Goal: Information Seeking & Learning: Learn about a topic

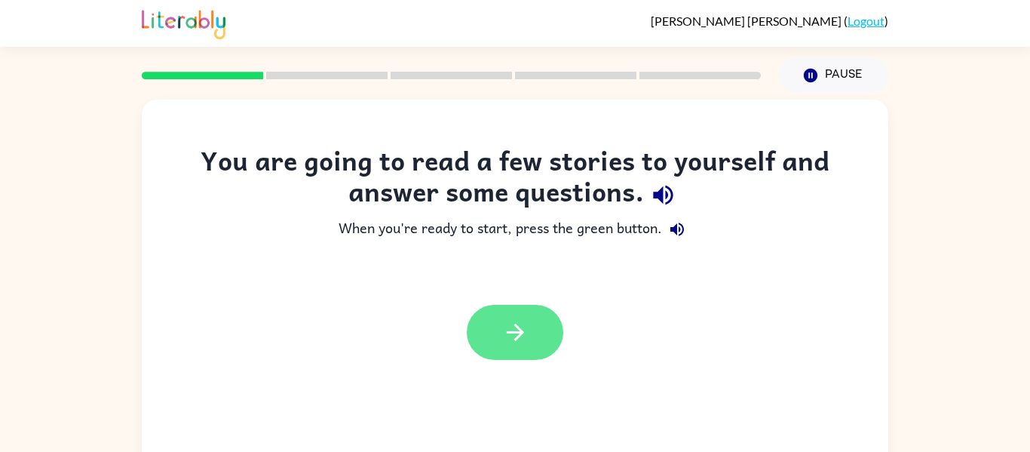
click at [502, 337] on icon "button" at bounding box center [515, 332] width 26 height 26
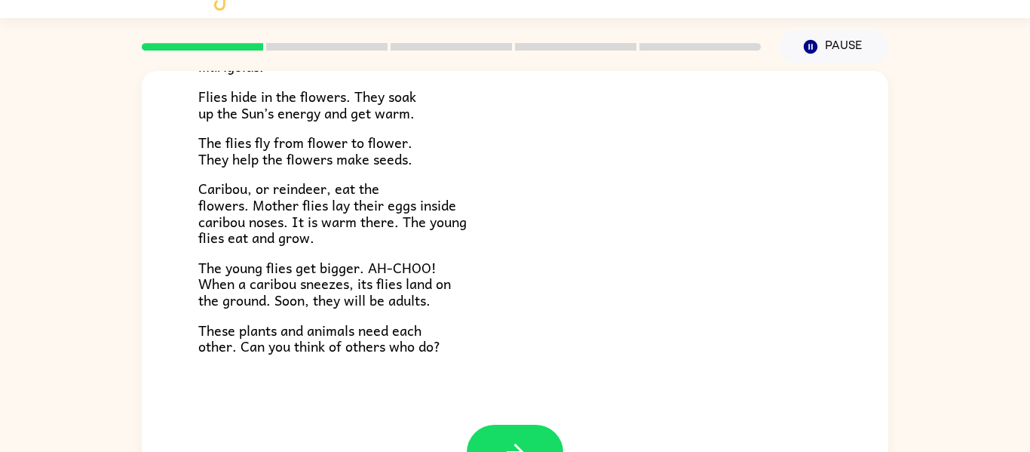
scroll to position [30, 0]
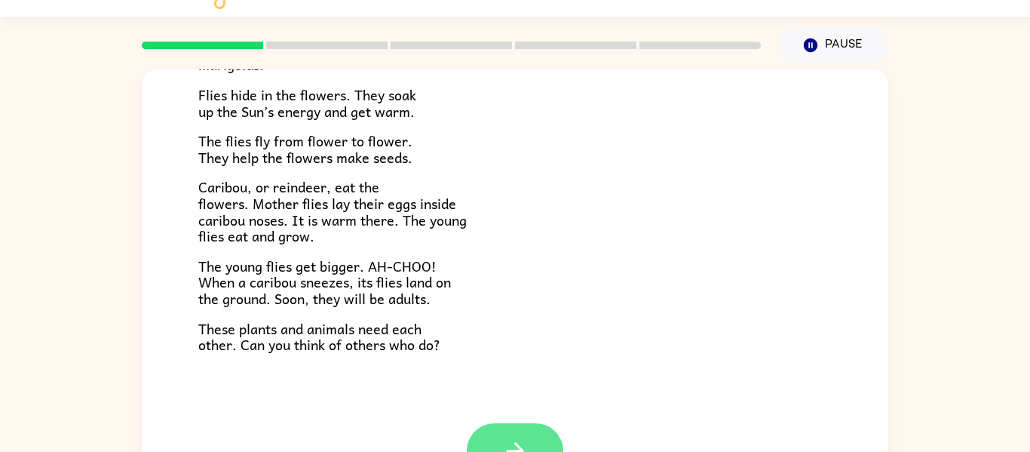
click at [515, 439] on icon "button" at bounding box center [515, 450] width 26 height 26
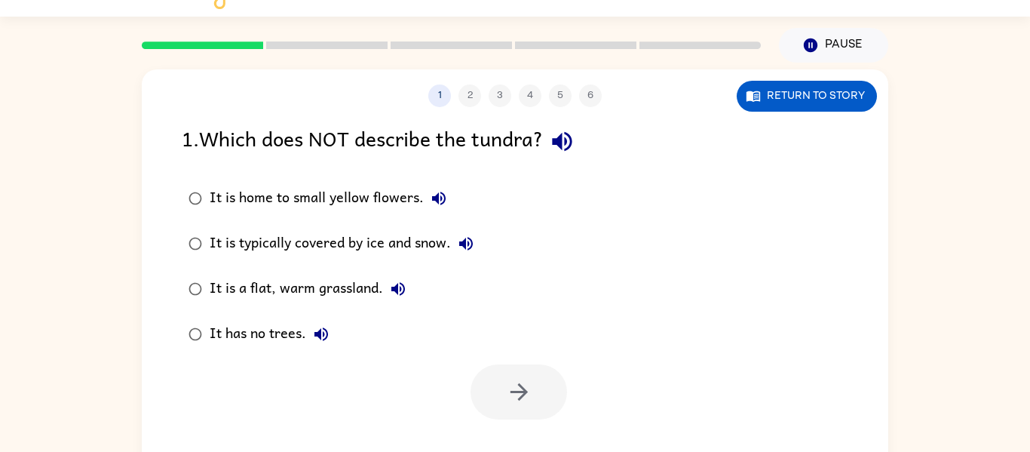
scroll to position [0, 0]
click at [349, 281] on div "It is a flat, warm grassland." at bounding box center [312, 289] width 204 height 30
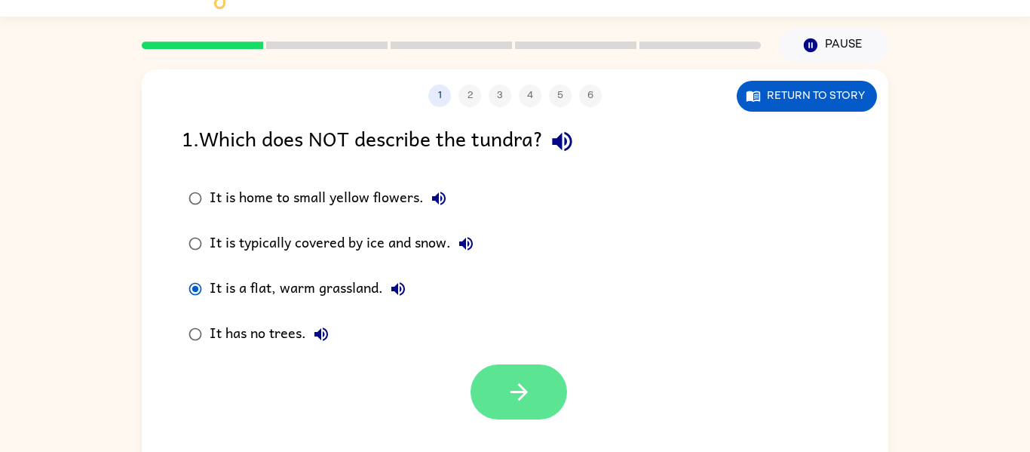
click at [526, 403] on icon "button" at bounding box center [519, 392] width 26 height 26
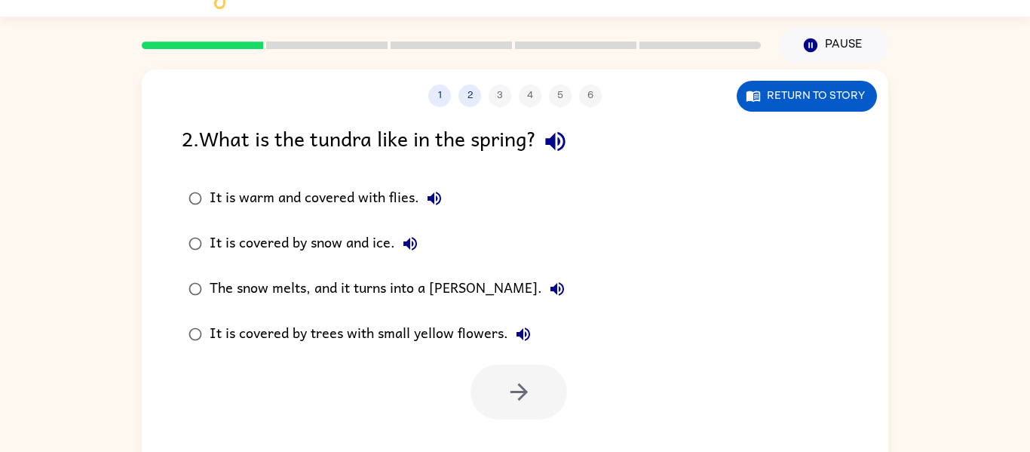
click at [459, 292] on div "The snow melts, and it turns into a [PERSON_NAME]." at bounding box center [391, 289] width 363 height 30
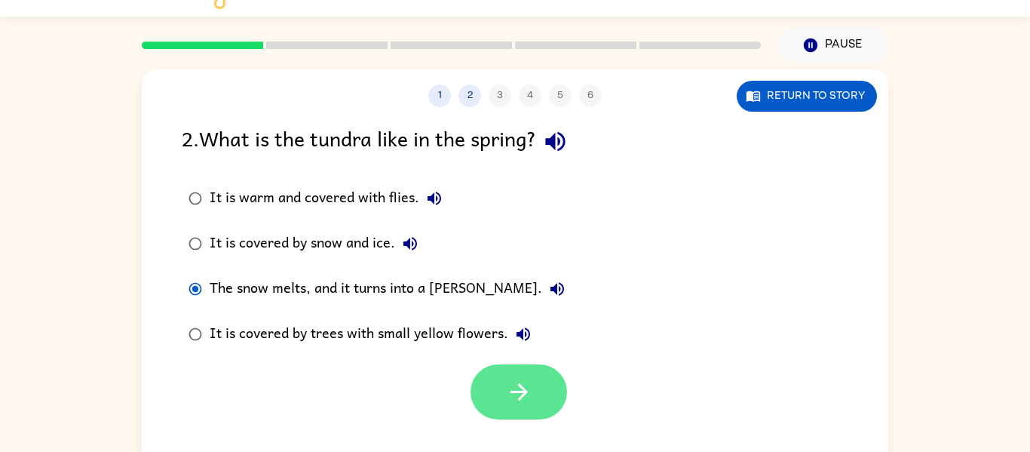
click at [528, 397] on icon "button" at bounding box center [519, 392] width 26 height 26
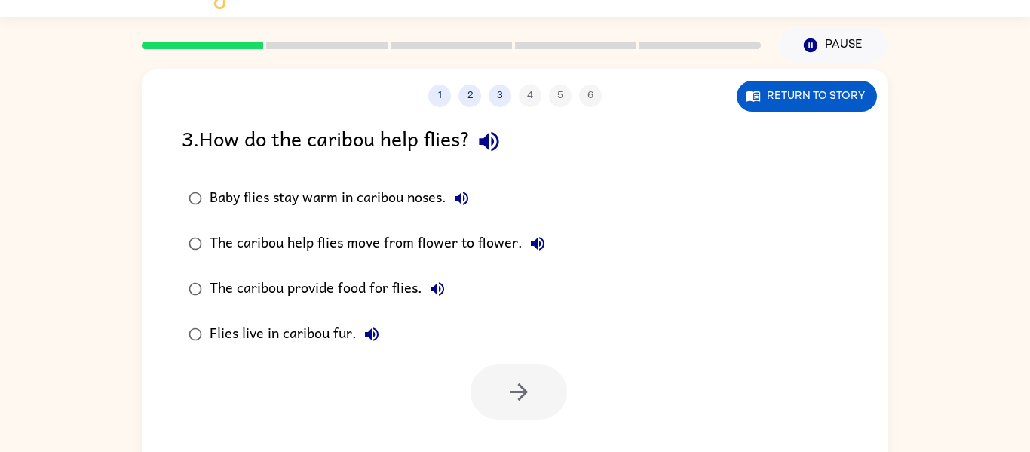
click at [410, 200] on div "Baby flies stay warm in caribou noses." at bounding box center [343, 198] width 267 height 30
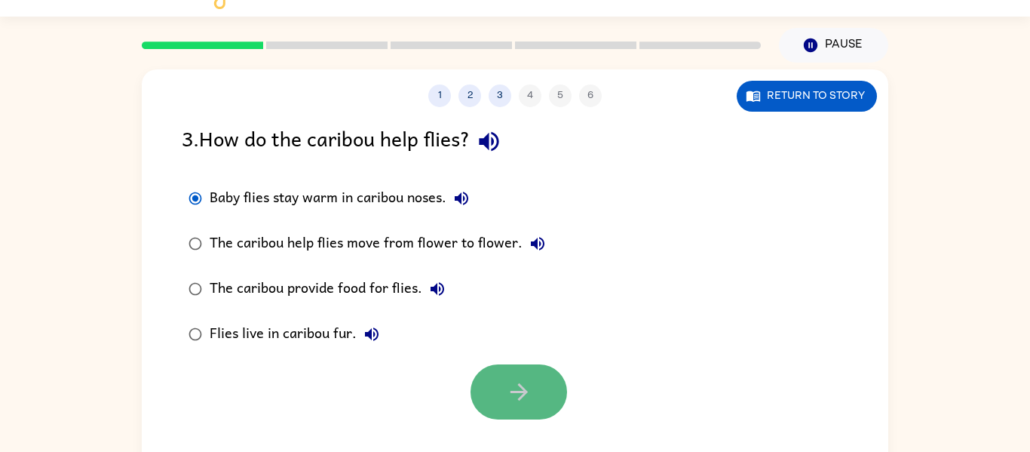
click at [501, 375] on button "button" at bounding box center [519, 391] width 97 height 55
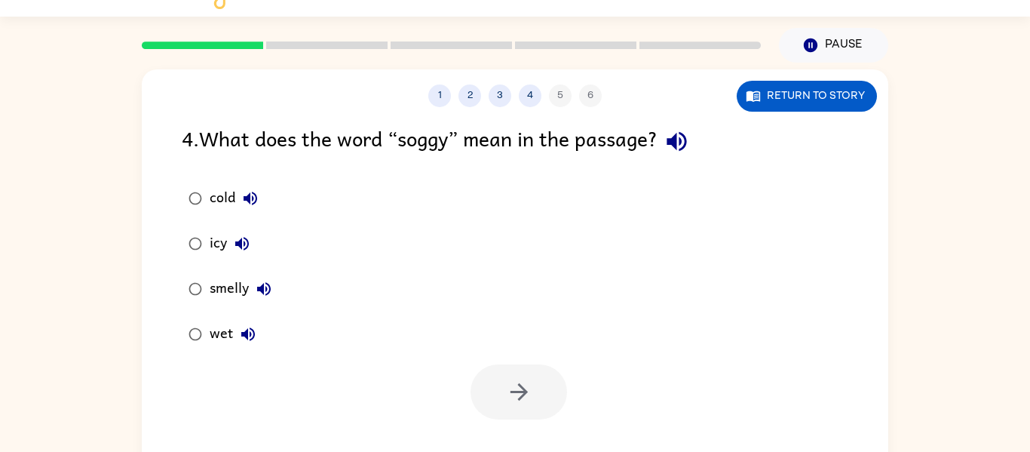
click at [227, 331] on div "wet" at bounding box center [237, 334] width 54 height 30
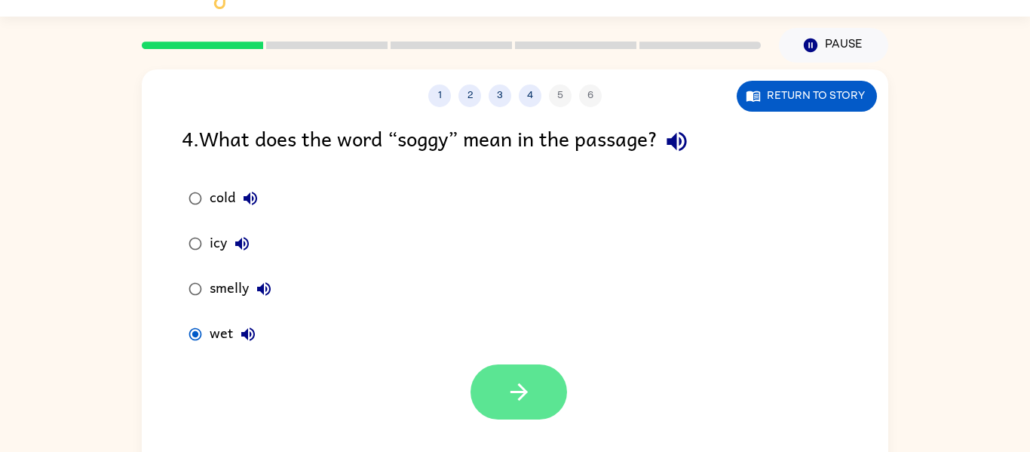
click at [518, 413] on button "button" at bounding box center [519, 391] width 97 height 55
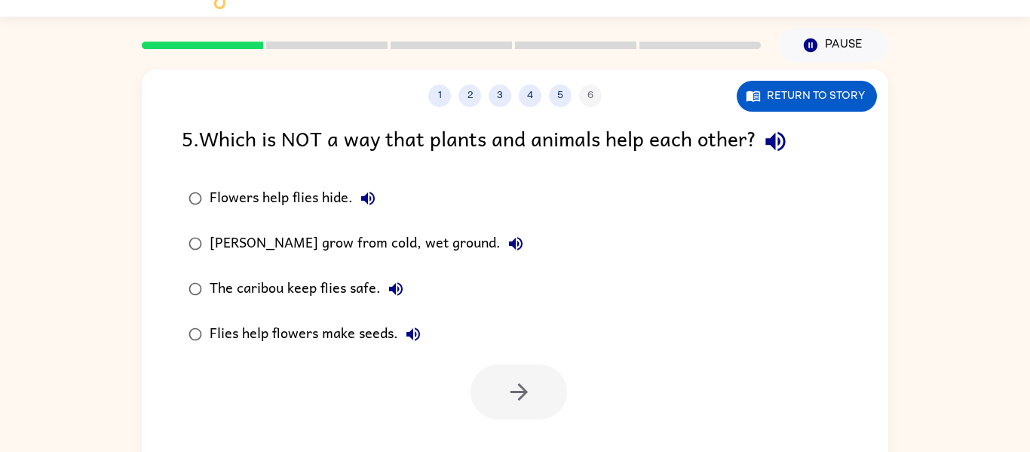
click at [323, 238] on div "[PERSON_NAME] grow from cold, wet ground." at bounding box center [370, 244] width 321 height 30
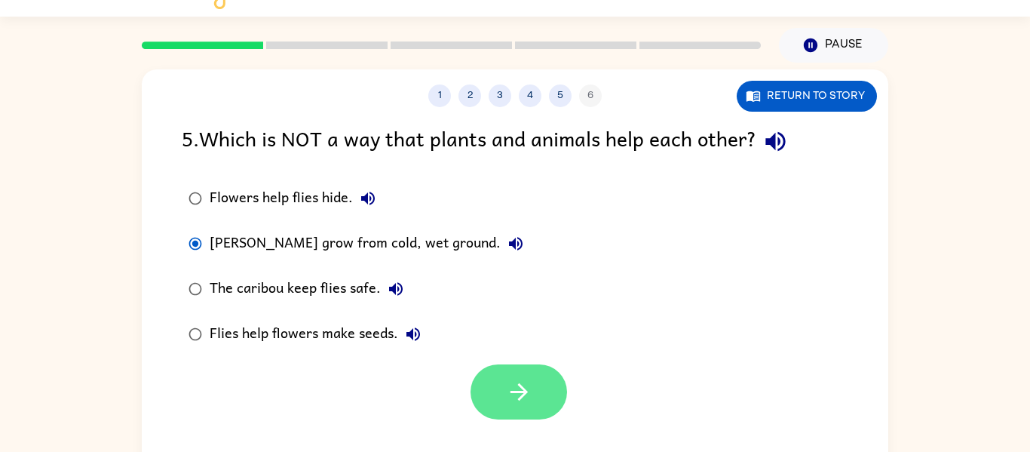
click at [507, 403] on icon "button" at bounding box center [519, 392] width 26 height 26
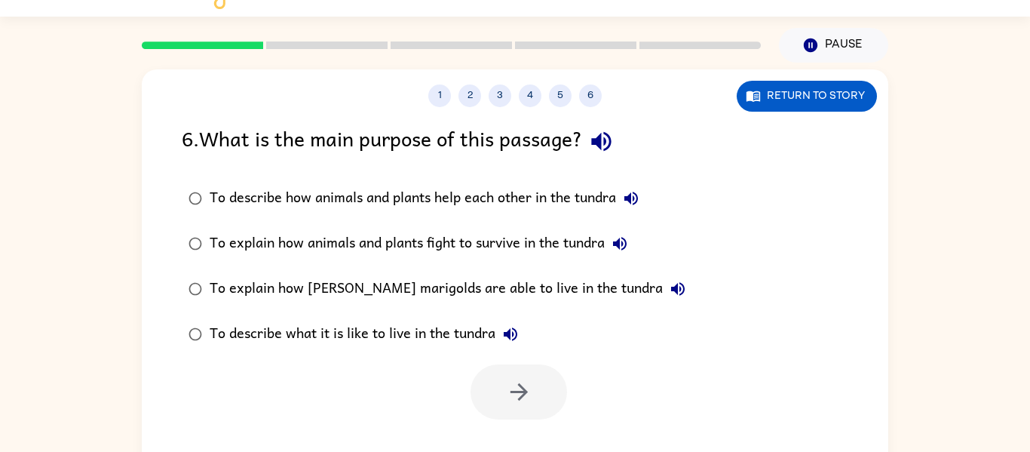
click at [342, 328] on div "To describe what it is like to live in the tundra" at bounding box center [368, 334] width 316 height 30
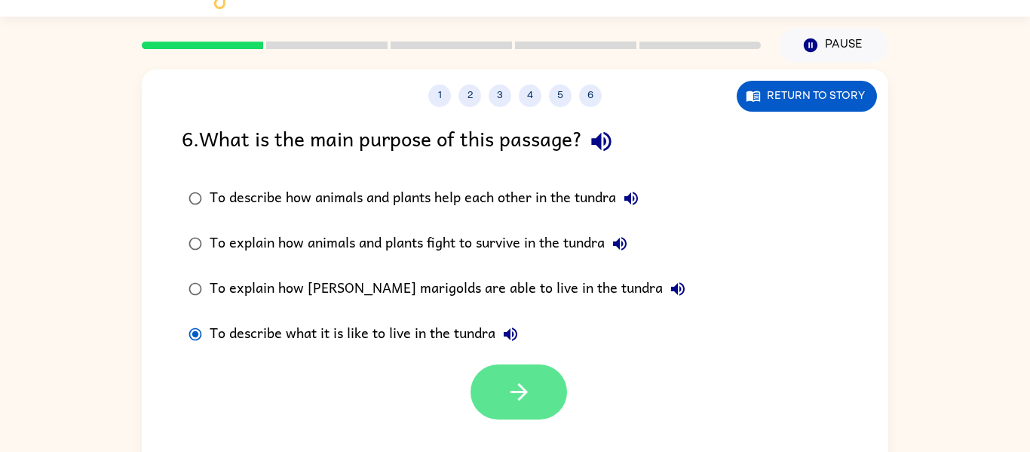
click at [493, 406] on button "button" at bounding box center [519, 391] width 97 height 55
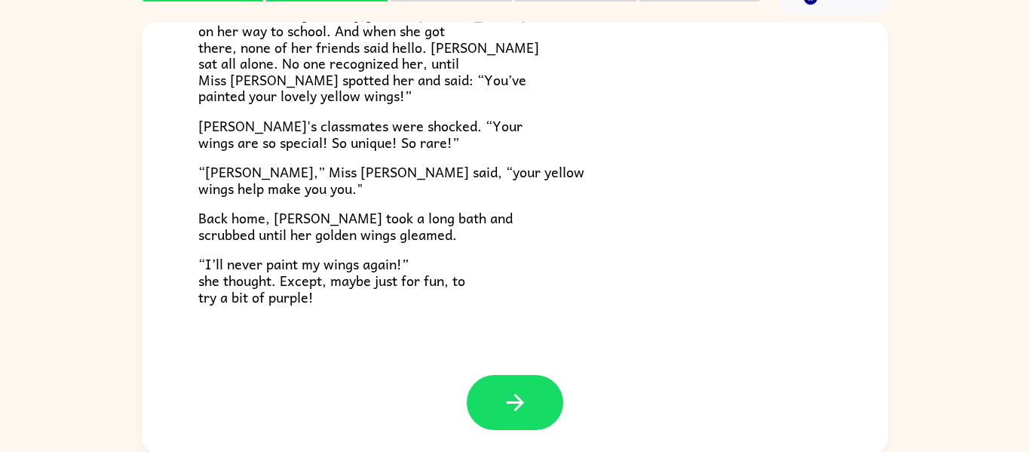
scroll to position [78, 0]
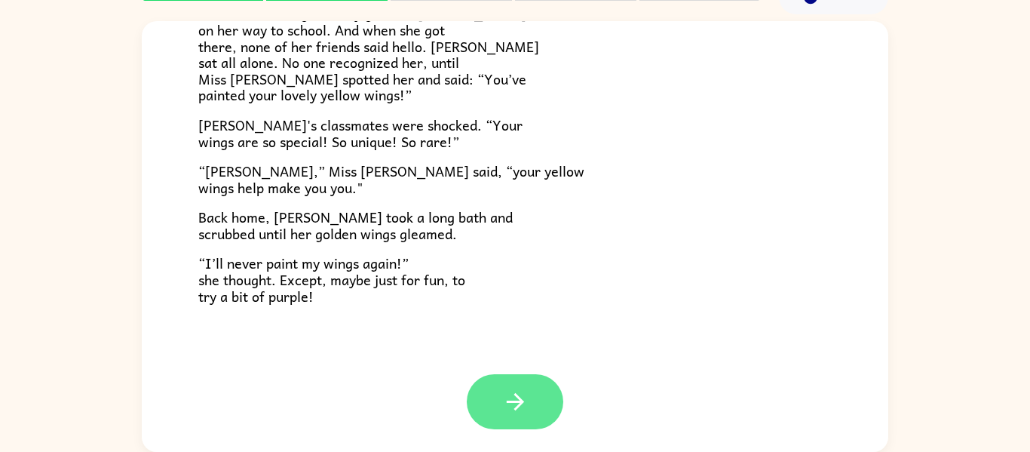
click at [495, 407] on button "button" at bounding box center [515, 401] width 97 height 55
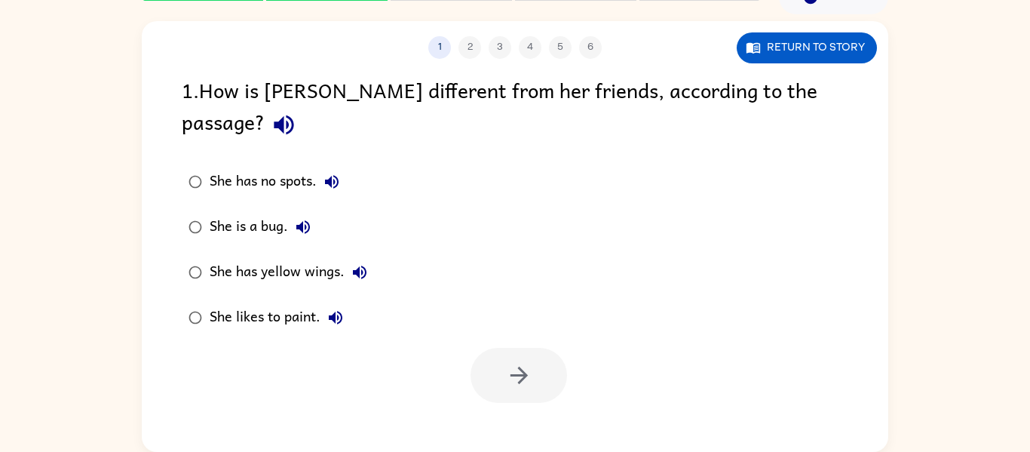
scroll to position [0, 0]
click at [266, 257] on div "She has yellow wings." at bounding box center [292, 272] width 165 height 30
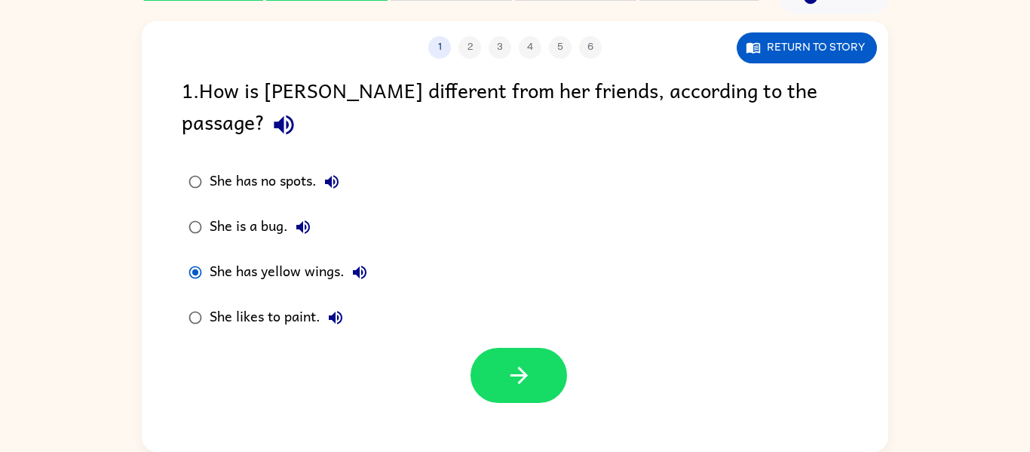
click at [526, 371] on div at bounding box center [519, 375] width 97 height 55
click at [519, 362] on icon "button" at bounding box center [519, 375] width 26 height 26
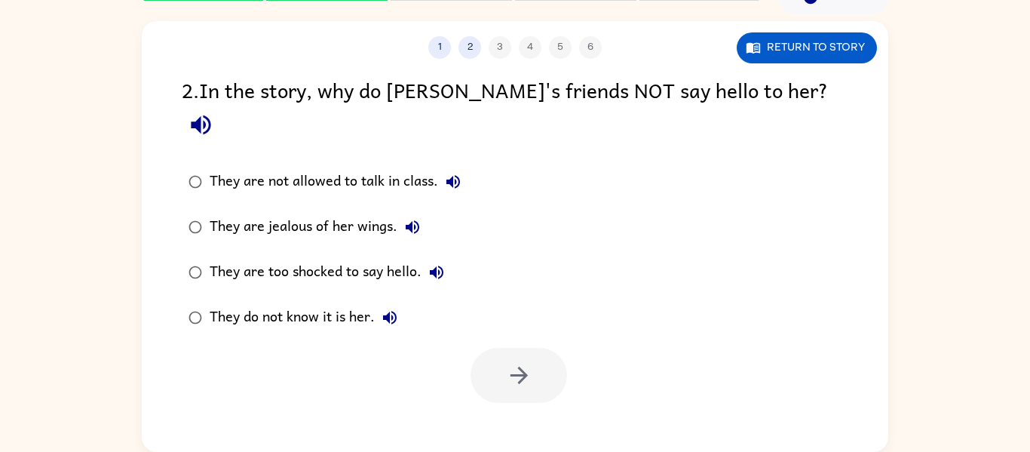
click at [399, 257] on div "They are too shocked to say hello." at bounding box center [331, 272] width 242 height 30
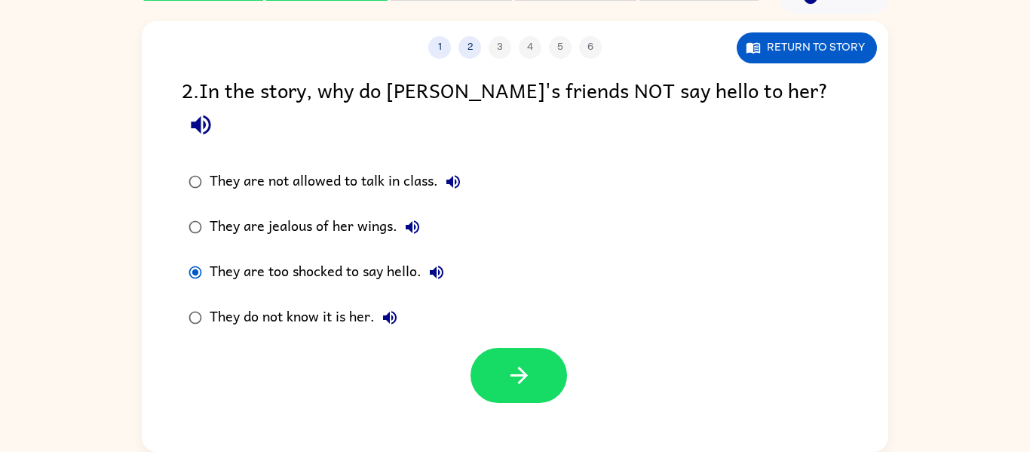
click at [365, 212] on div "They are jealous of her wings." at bounding box center [319, 227] width 218 height 30
click at [502, 348] on button "button" at bounding box center [519, 375] width 97 height 55
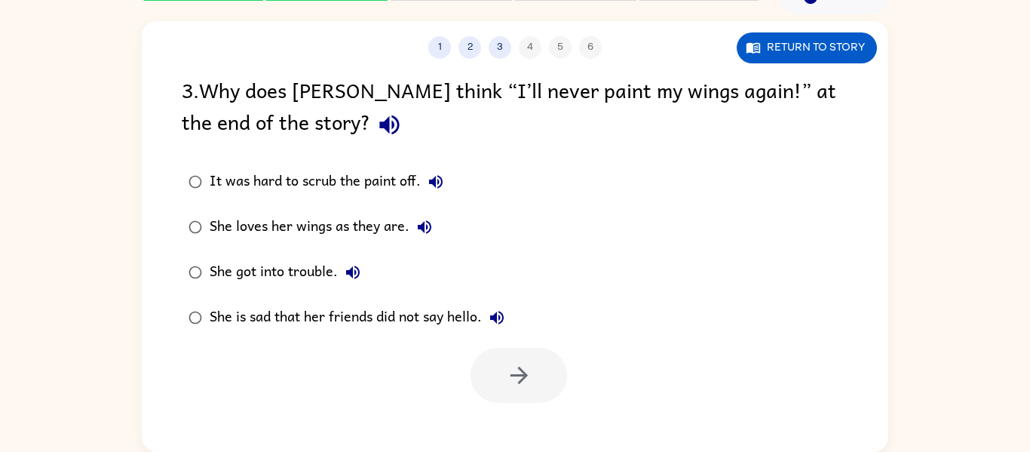
click at [251, 214] on div "She loves her wings as they are." at bounding box center [325, 227] width 230 height 30
click at [516, 374] on icon "button" at bounding box center [519, 375] width 26 height 26
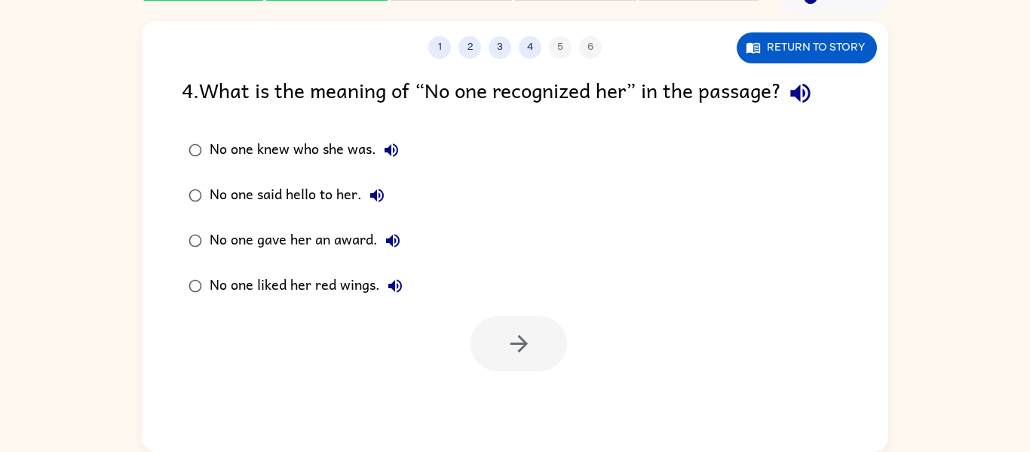
click at [331, 194] on div "No one said hello to her." at bounding box center [301, 195] width 183 height 30
click at [521, 342] on icon "button" at bounding box center [518, 343] width 17 height 17
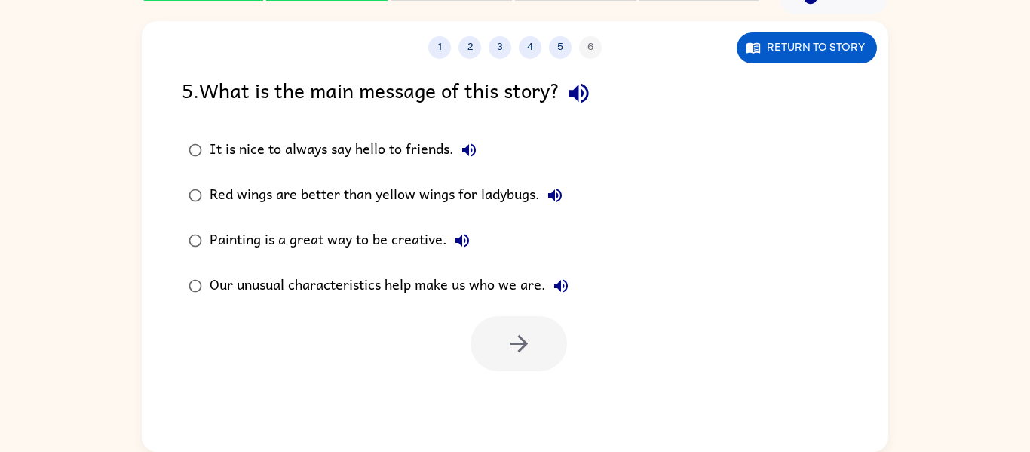
click at [468, 342] on div at bounding box center [515, 339] width 747 height 63
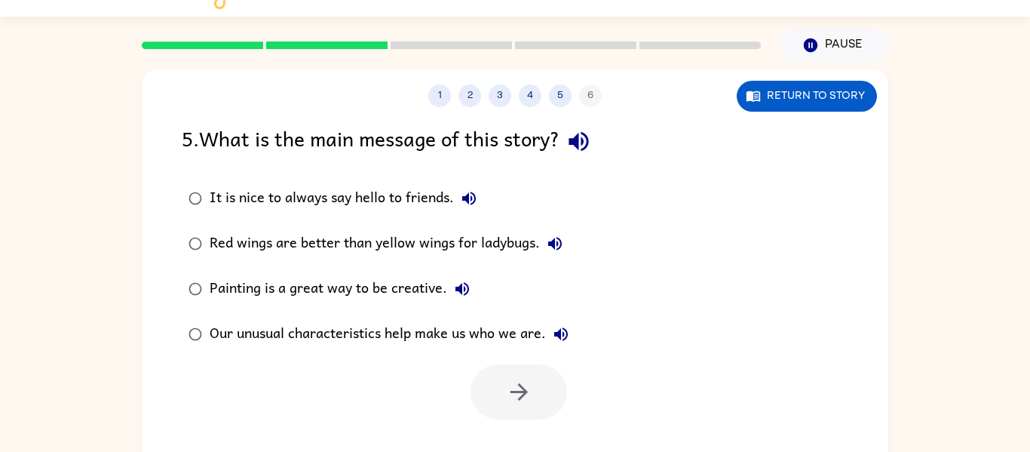
scroll to position [60, 0]
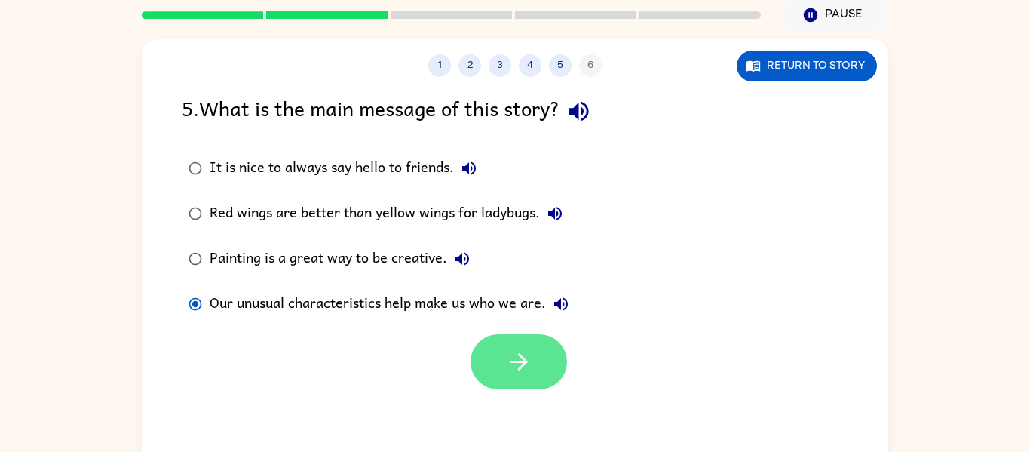
click at [543, 365] on button "button" at bounding box center [519, 361] width 97 height 55
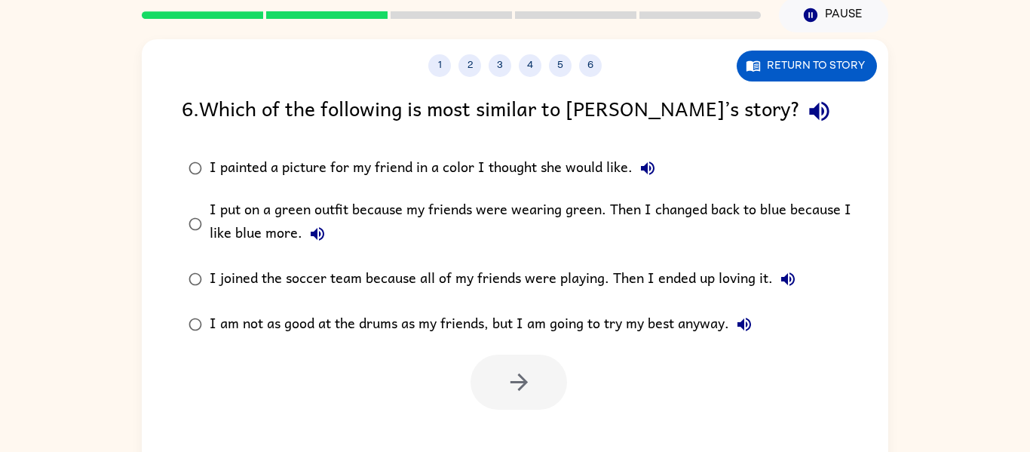
click at [385, 327] on div "I am not as good at the drums as my friends, but I am going to try my best anyw…" at bounding box center [485, 324] width 550 height 30
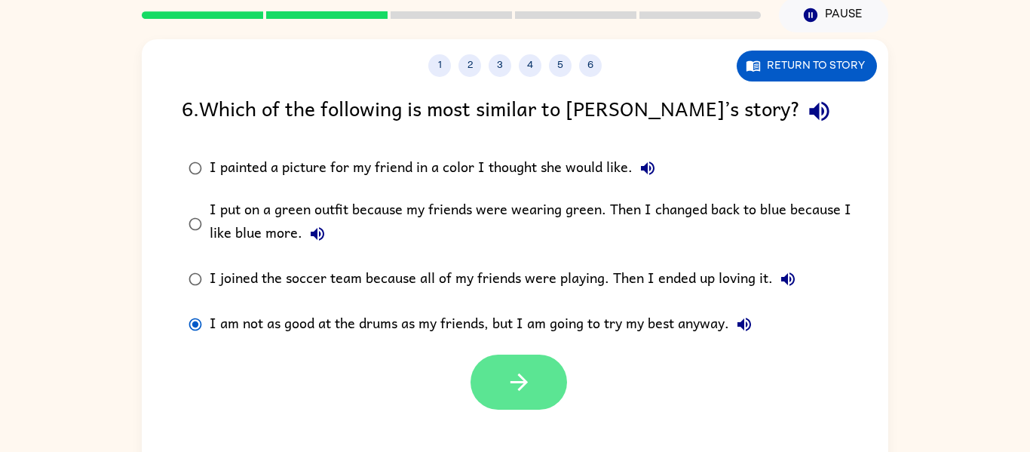
click at [548, 396] on button "button" at bounding box center [519, 381] width 97 height 55
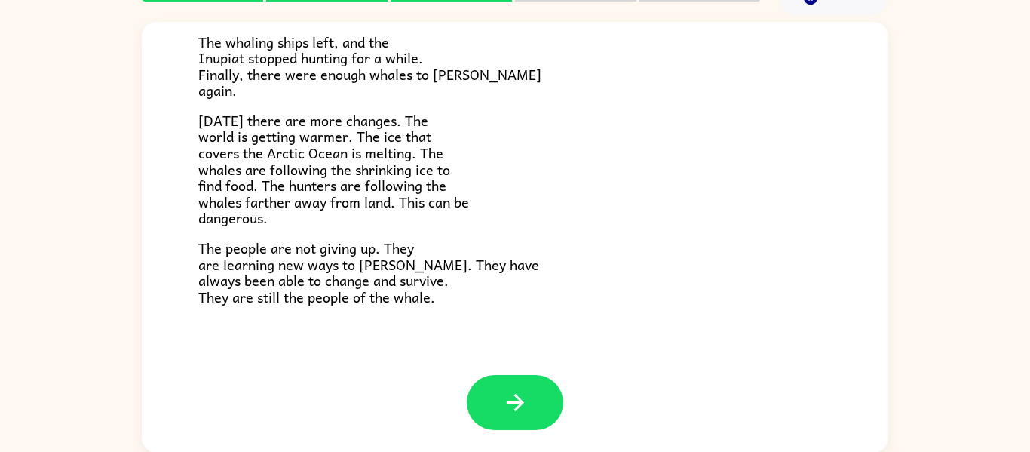
scroll to position [78, 0]
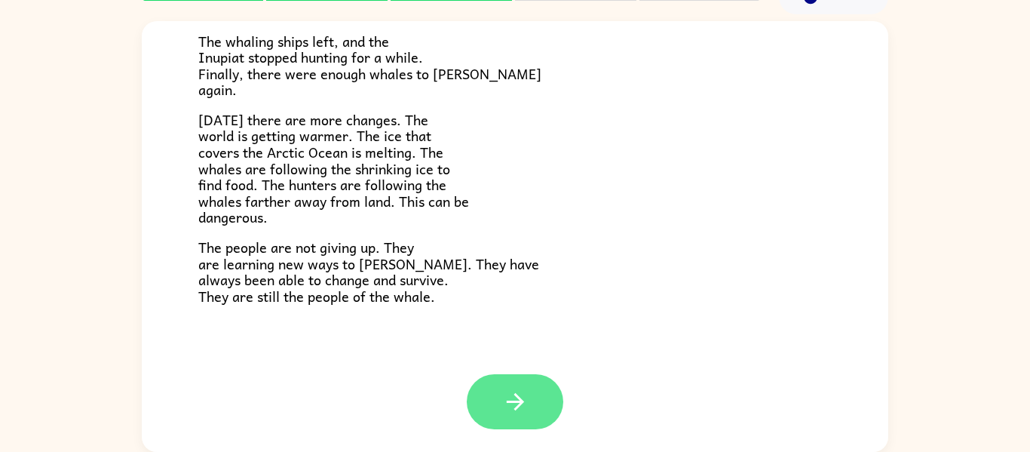
click at [486, 385] on button "button" at bounding box center [515, 401] width 97 height 55
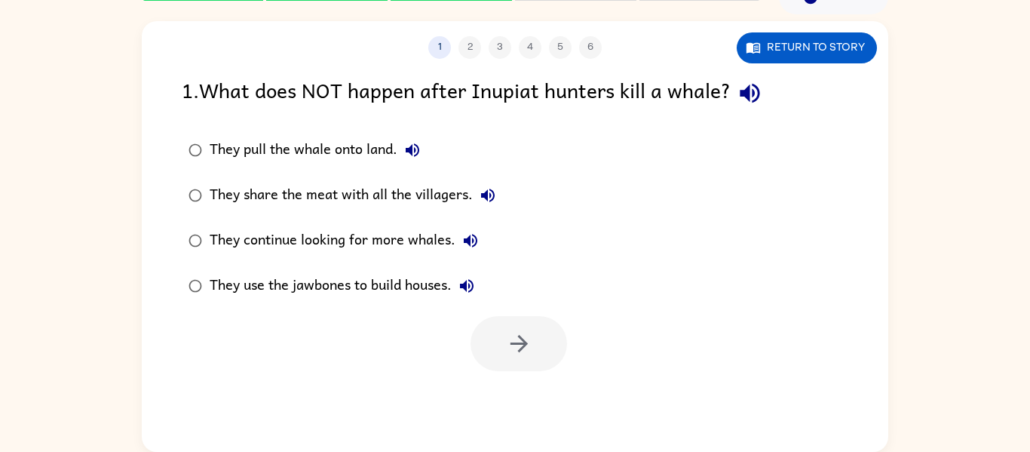
click at [228, 246] on div "They continue looking for more whales." at bounding box center [348, 240] width 276 height 30
click at [557, 350] on button "button" at bounding box center [519, 343] width 97 height 55
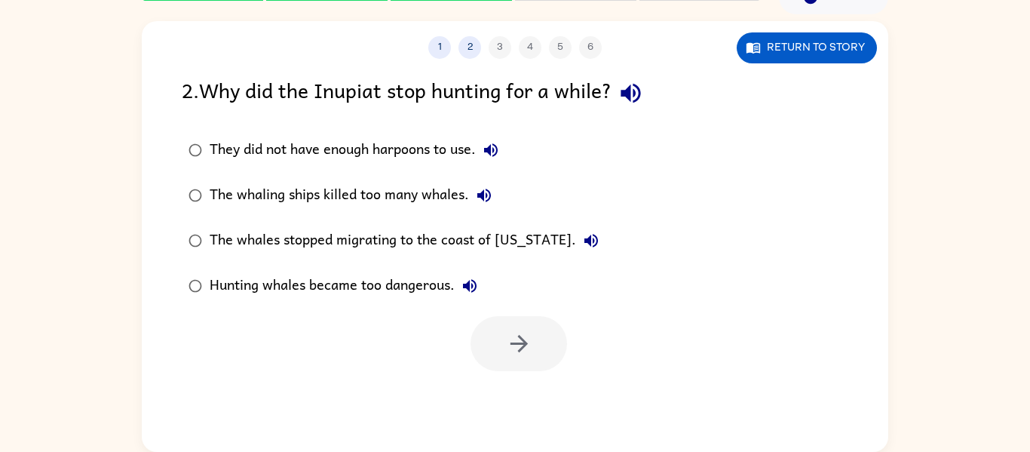
click at [316, 278] on div "Hunting whales became too dangerous." at bounding box center [347, 286] width 275 height 30
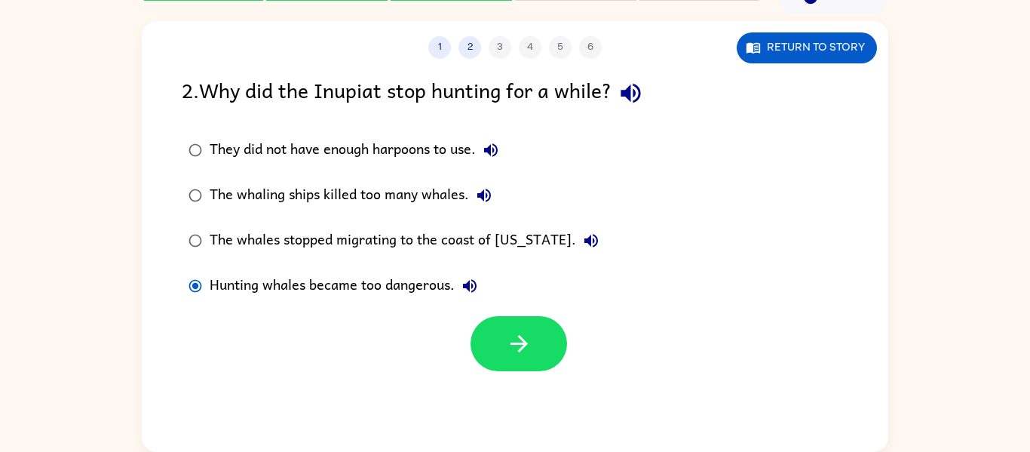
click at [535, 387] on div "1 2 3 4 5 6 Return to story 2 . Why did the Inupiat stop hunting for a while? T…" at bounding box center [515, 236] width 747 height 431
click at [499, 339] on button "button" at bounding box center [519, 343] width 97 height 55
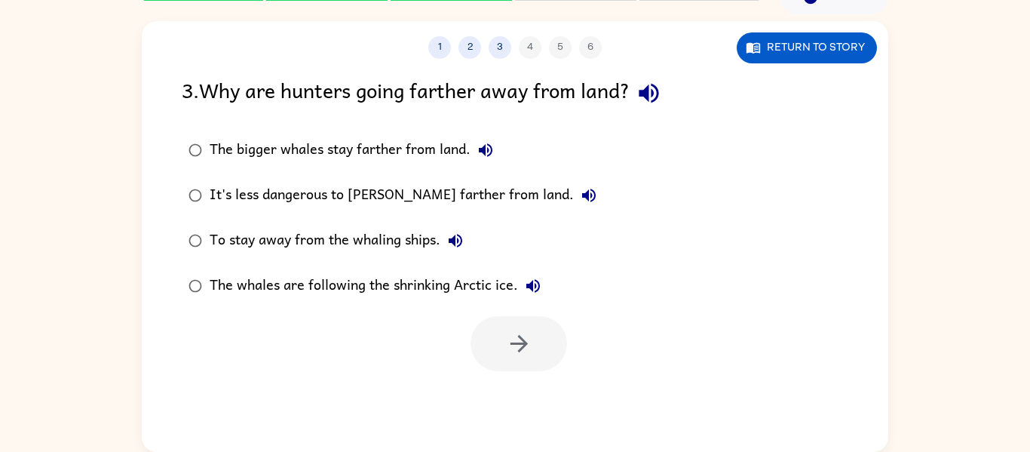
click at [411, 190] on div "It's less dangerous to [PERSON_NAME] farther from land." at bounding box center [407, 195] width 394 height 30
click at [492, 322] on button "button" at bounding box center [519, 343] width 97 height 55
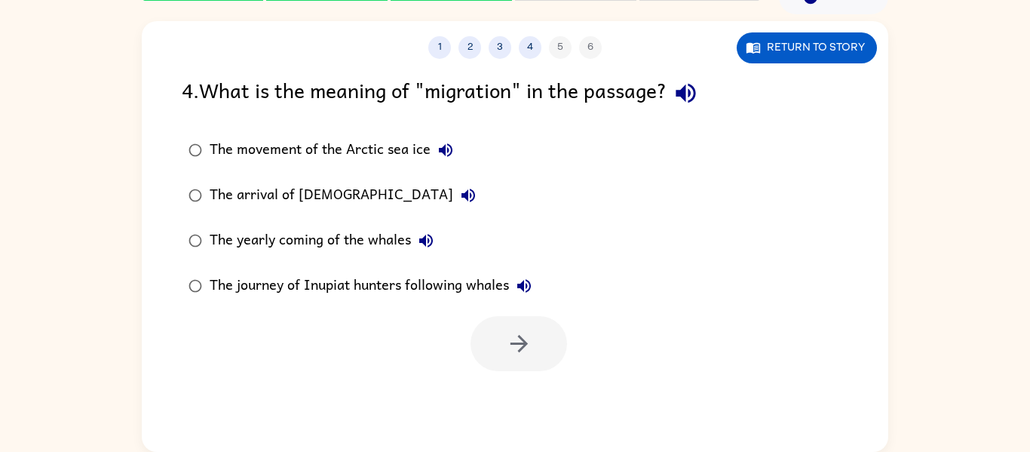
click at [343, 137] on div "The movement of the Arctic sea ice" at bounding box center [335, 150] width 251 height 30
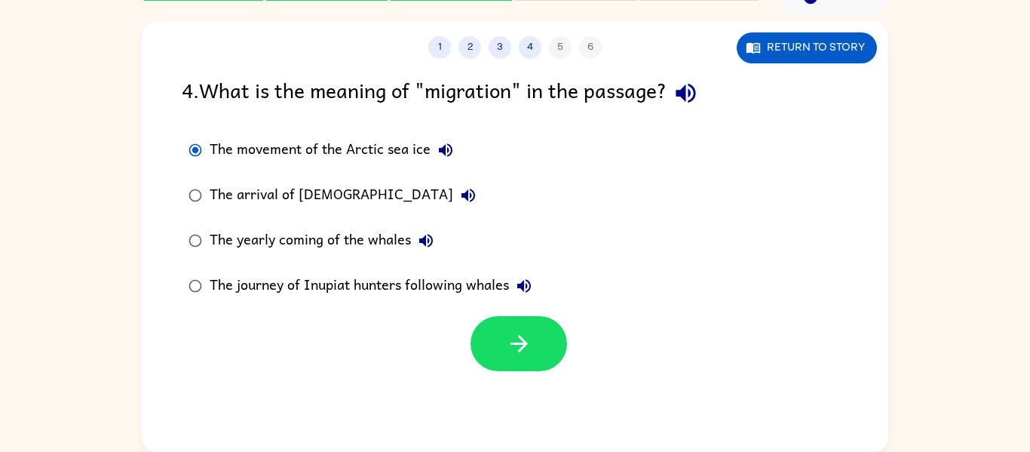
click at [417, 290] on div "The journey of Inupiat hunters following whales" at bounding box center [375, 286] width 330 height 30
click at [394, 281] on div "The journey of Inupiat hunters following whales" at bounding box center [375, 286] width 330 height 30
click at [495, 374] on div "1 2 3 4 5 6 Return to story 4 . What is the meaning of "migration" in the passa…" at bounding box center [515, 236] width 747 height 431
click at [485, 345] on button "button" at bounding box center [519, 343] width 97 height 55
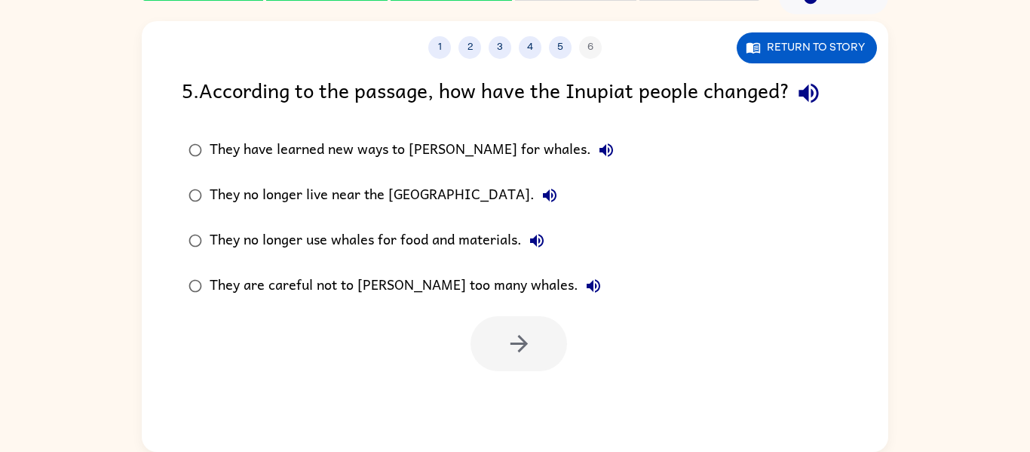
click at [322, 194] on div "They no longer live near the [GEOGRAPHIC_DATA]." at bounding box center [387, 195] width 355 height 30
click at [552, 335] on button "button" at bounding box center [519, 343] width 97 height 55
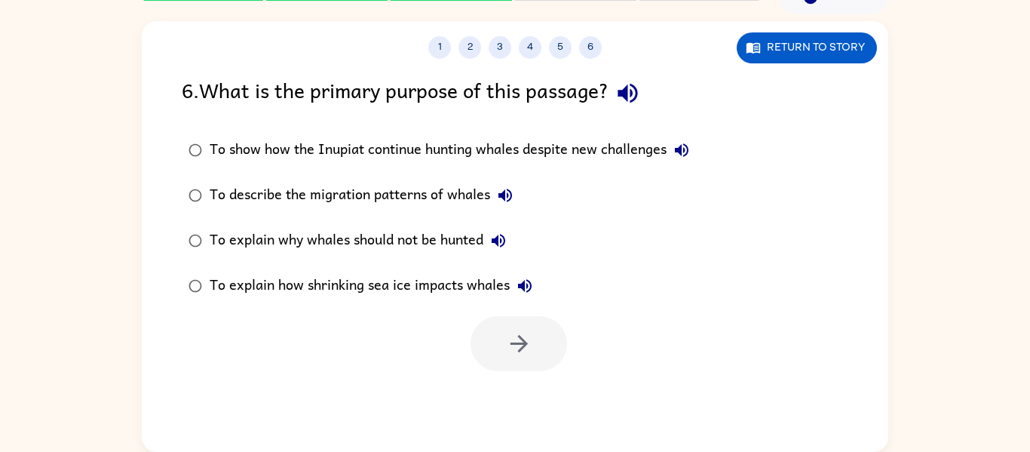
click at [370, 151] on div "To show how the Inupiat continue hunting whales despite new challenges" at bounding box center [453, 150] width 487 height 30
click at [529, 352] on icon "button" at bounding box center [519, 343] width 26 height 26
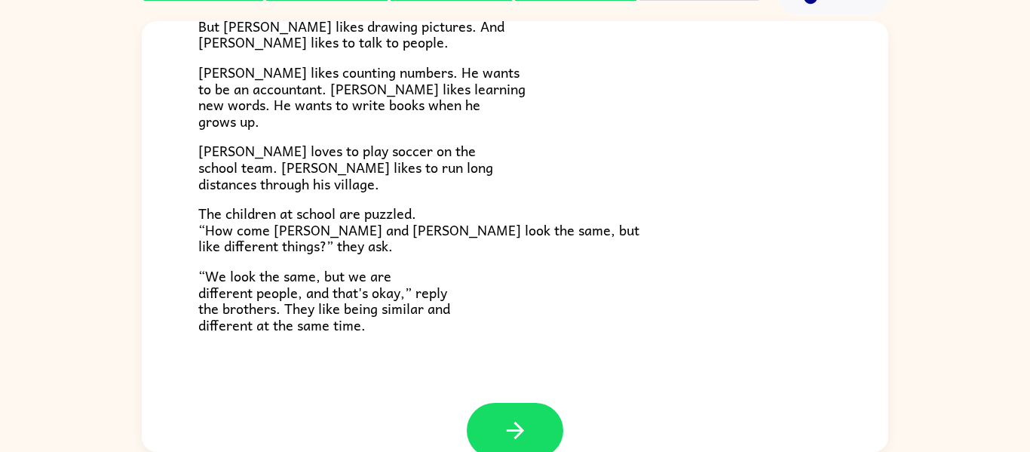
scroll to position [327, 0]
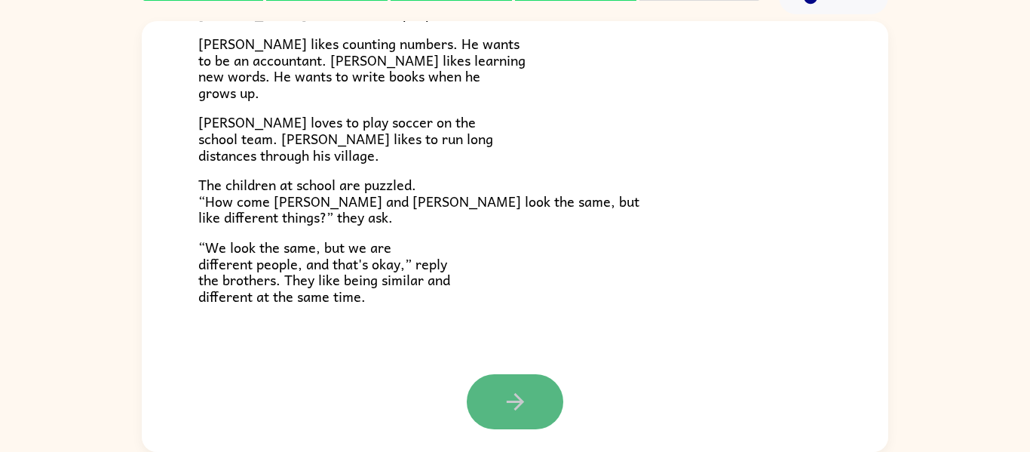
click at [524, 395] on icon "button" at bounding box center [515, 401] width 26 height 26
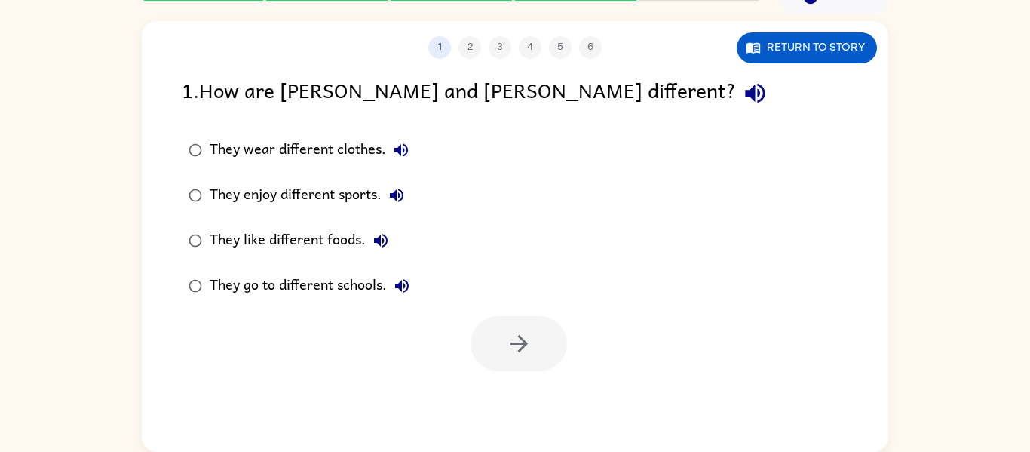
click at [285, 197] on div "They enjoy different sports." at bounding box center [311, 195] width 202 height 30
click at [487, 339] on button "button" at bounding box center [519, 343] width 97 height 55
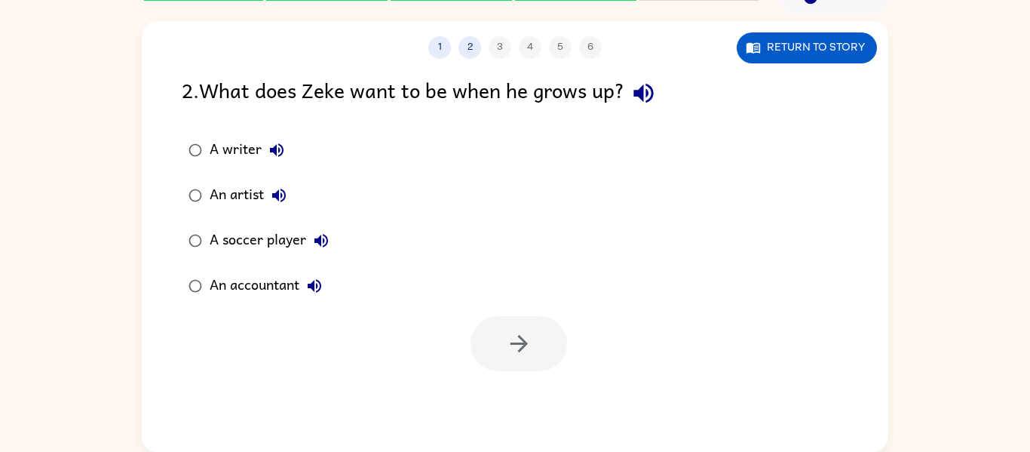
click at [223, 287] on div "An accountant" at bounding box center [270, 286] width 120 height 30
click at [527, 351] on icon "button" at bounding box center [519, 343] width 26 height 26
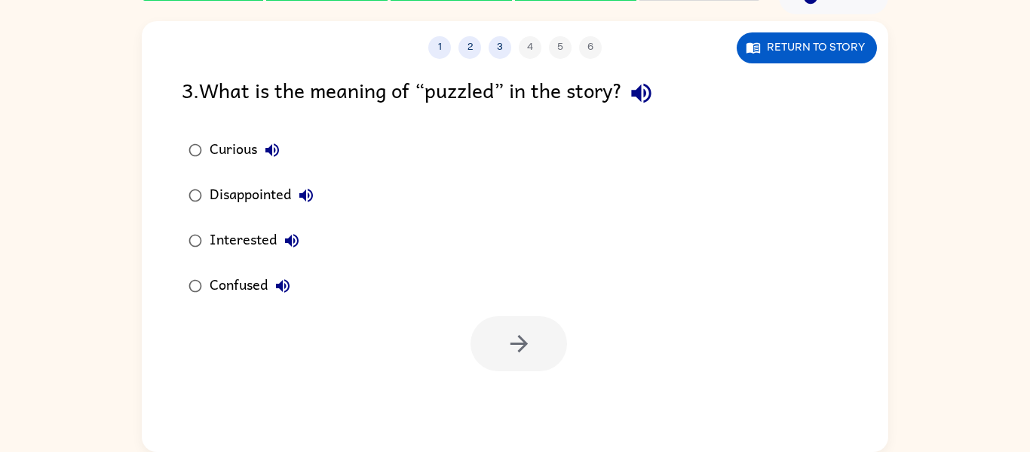
click at [229, 141] on div "Curious" at bounding box center [249, 150] width 78 height 30
click at [527, 331] on icon "button" at bounding box center [519, 343] width 26 height 26
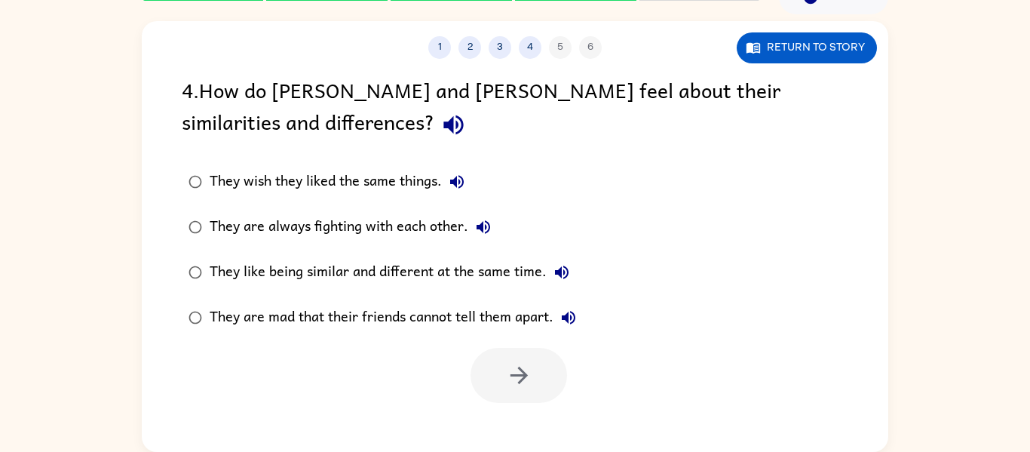
click at [267, 351] on div at bounding box center [515, 371] width 747 height 63
click at [299, 271] on div "They like being similar and different at the same time." at bounding box center [393, 272] width 367 height 30
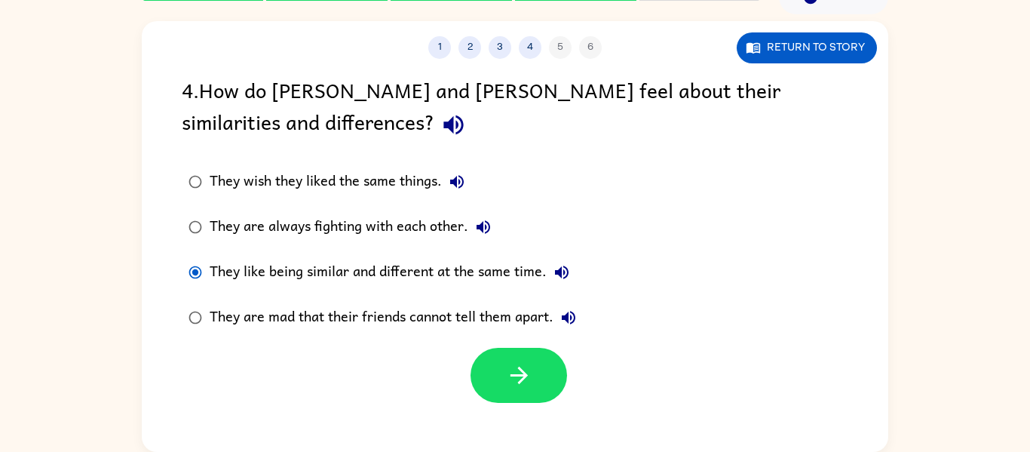
click at [290, 316] on div "They are mad that their friends cannot tell them apart." at bounding box center [397, 317] width 374 height 30
click at [483, 380] on button "button" at bounding box center [519, 375] width 97 height 55
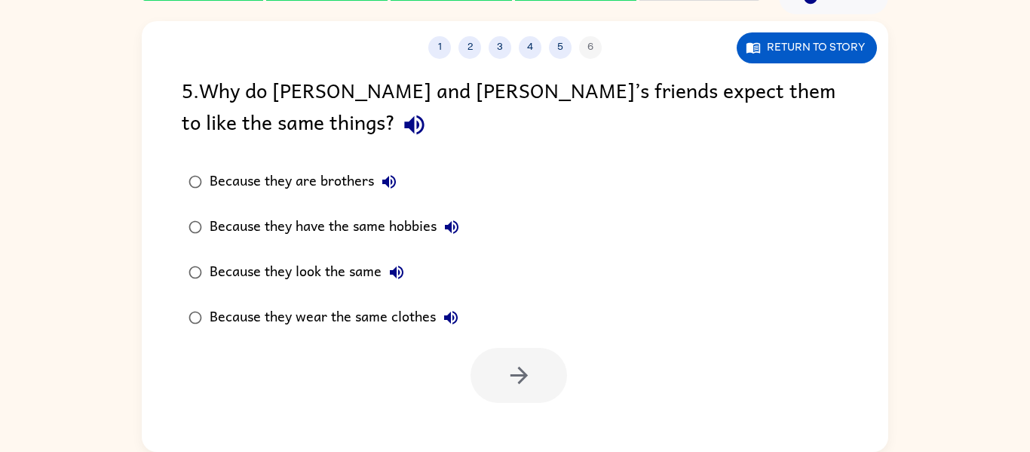
click at [323, 321] on div "Because they wear the same clothes" at bounding box center [338, 317] width 256 height 30
click at [516, 357] on button "button" at bounding box center [519, 375] width 97 height 55
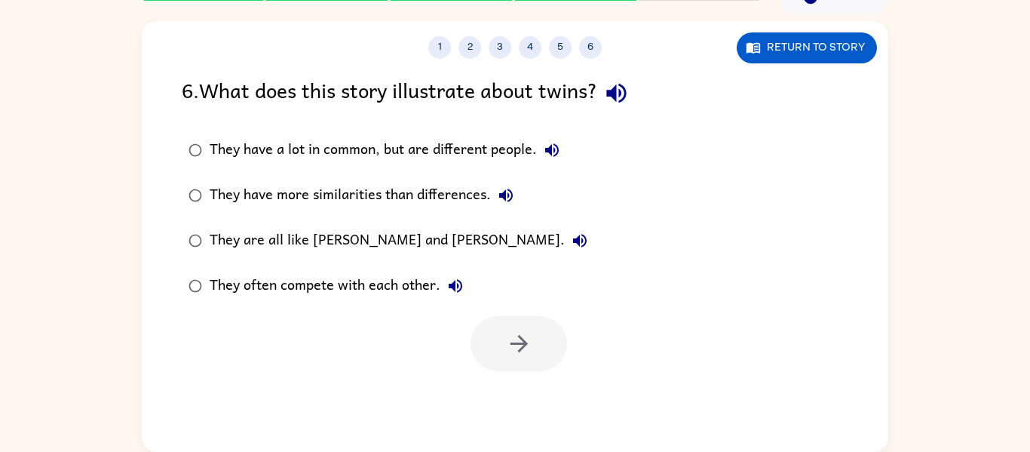
click at [376, 149] on div "They have a lot in common, but are different people." at bounding box center [388, 150] width 357 height 30
click at [499, 330] on button "button" at bounding box center [519, 343] width 97 height 55
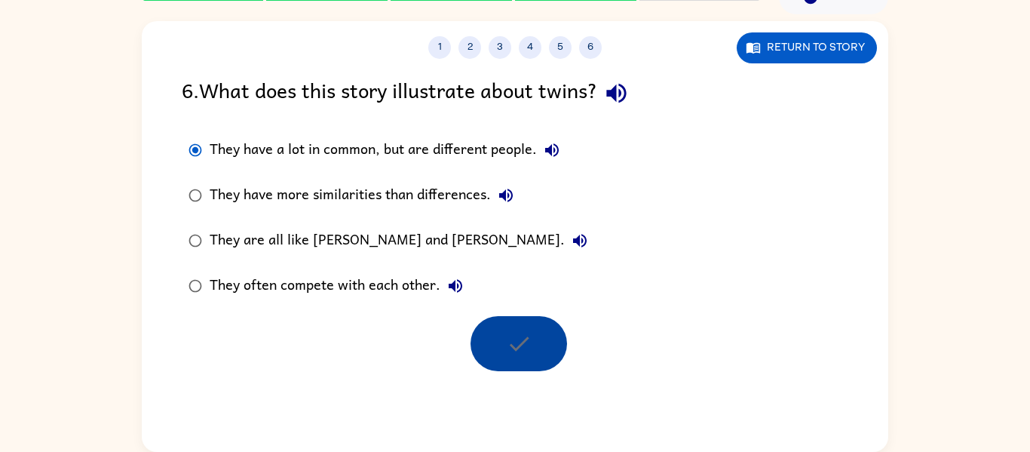
scroll to position [51, 0]
